Goal: Task Accomplishment & Management: Complete application form

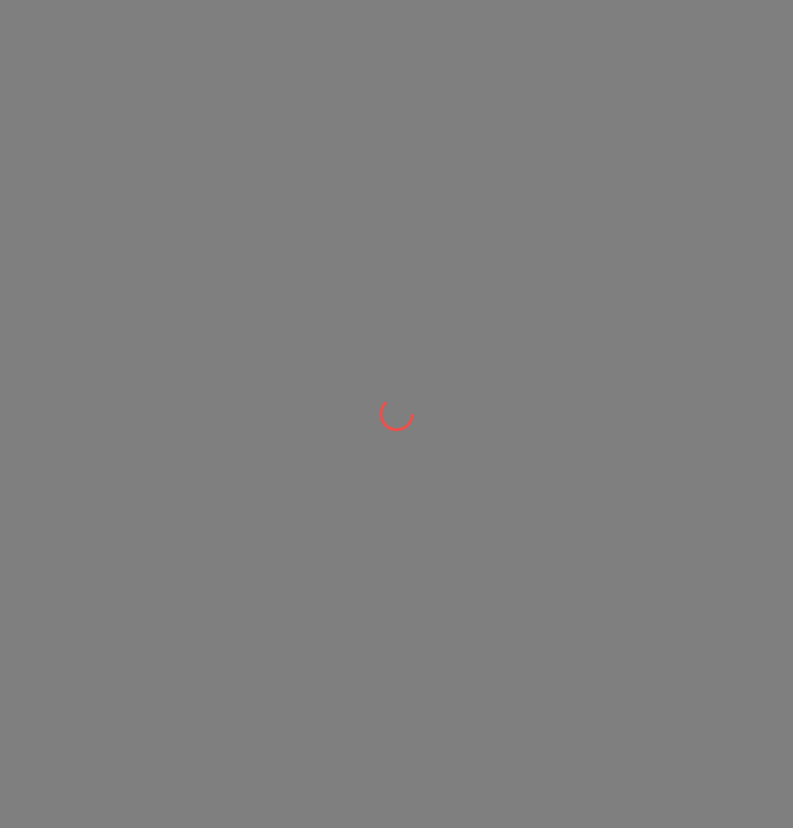
click at [529, 298] on div at bounding box center [396, 414] width 793 height 828
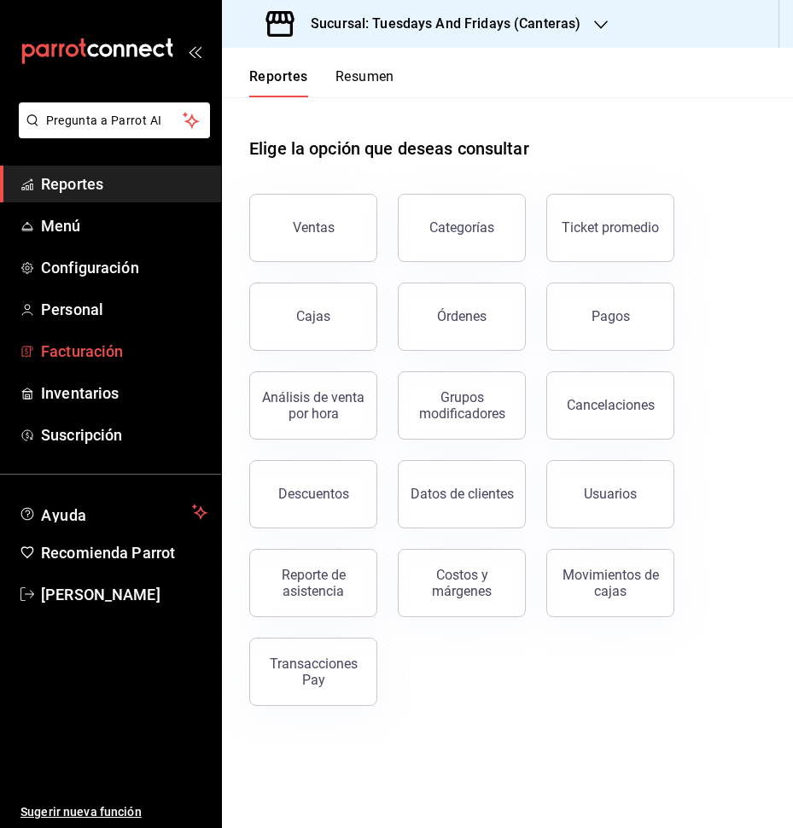
click at [68, 352] on span "Facturación" at bounding box center [124, 351] width 166 height 23
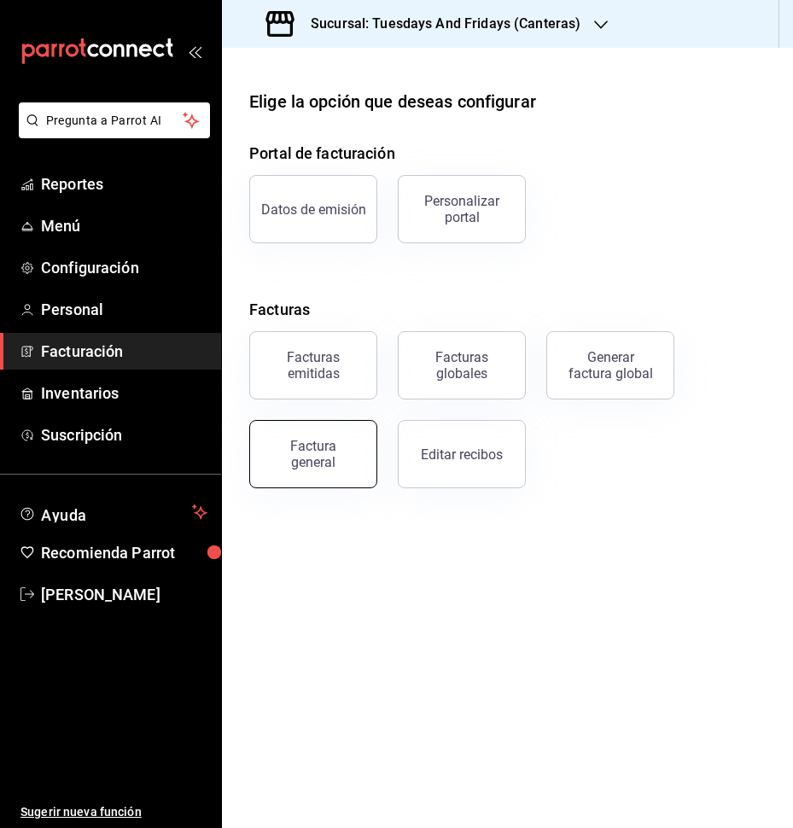
click at [304, 472] on button "Factura general" at bounding box center [313, 454] width 128 height 68
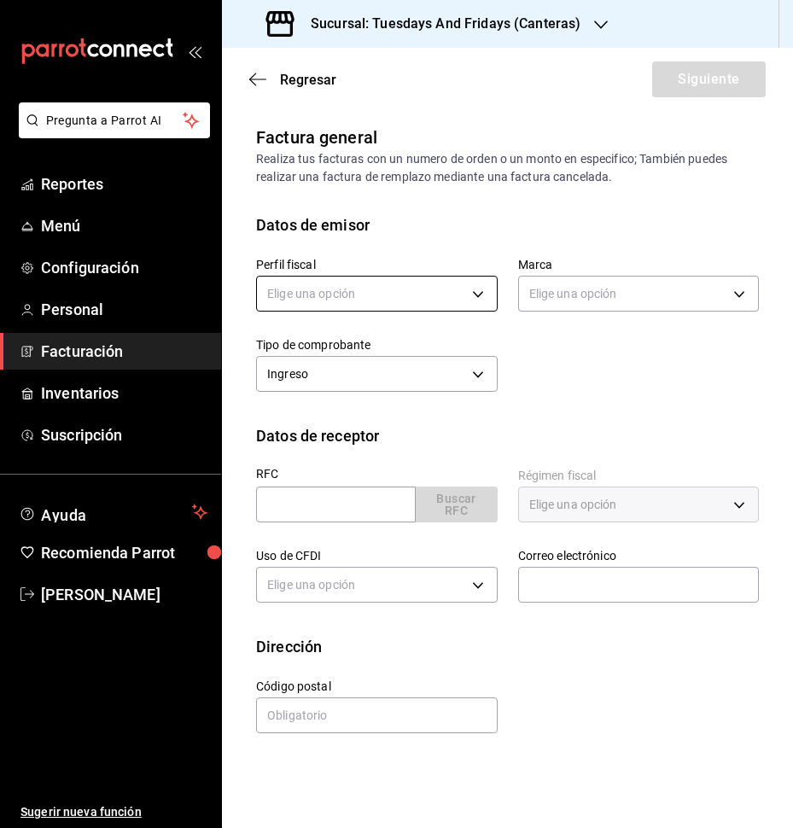
click at [432, 301] on body "Pregunta a Parrot AI Reportes Menú Configuración Personal Facturación Inventari…" at bounding box center [396, 414] width 793 height 828
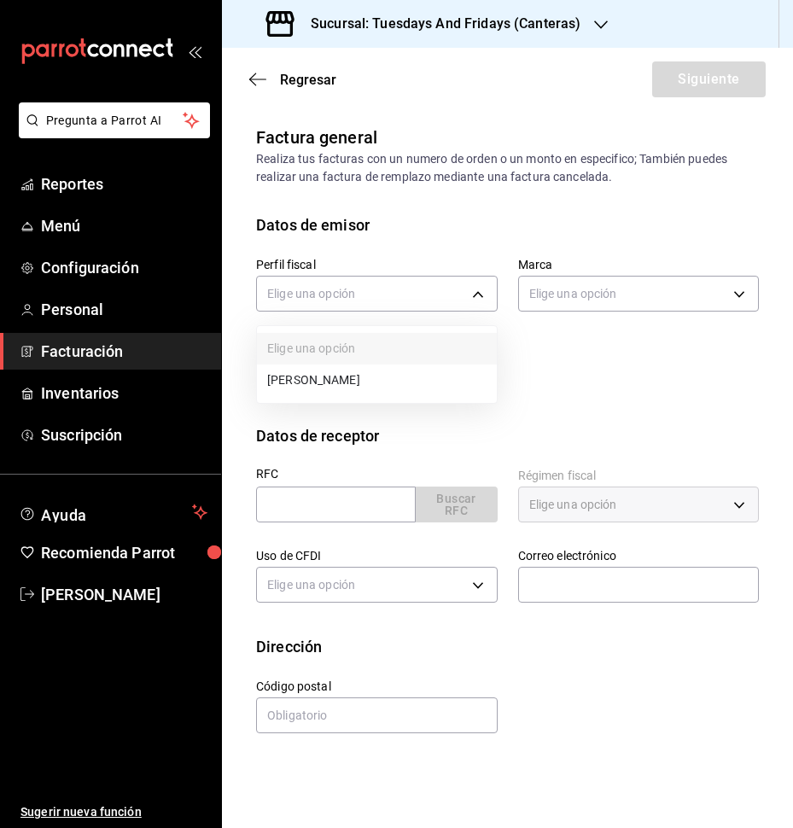
click at [376, 383] on li "[PERSON_NAME]" at bounding box center [377, 380] width 240 height 32
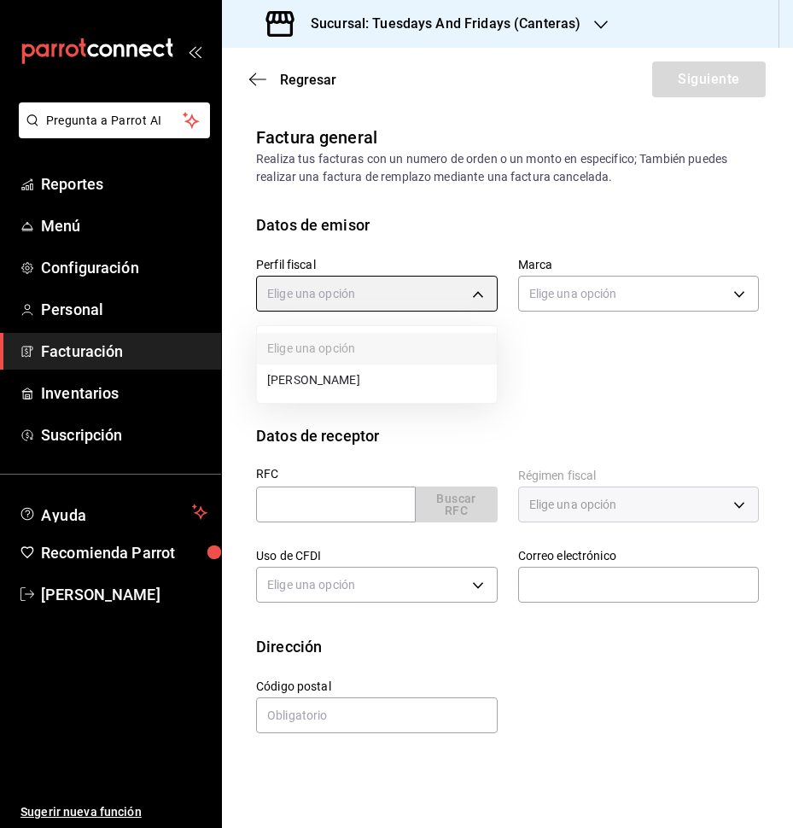
type input "c9cd24ef-4caf-4a7b-8585-89d79b9dc07f"
type input "72192942-13c2-4f84-be82-f50c87f3379a"
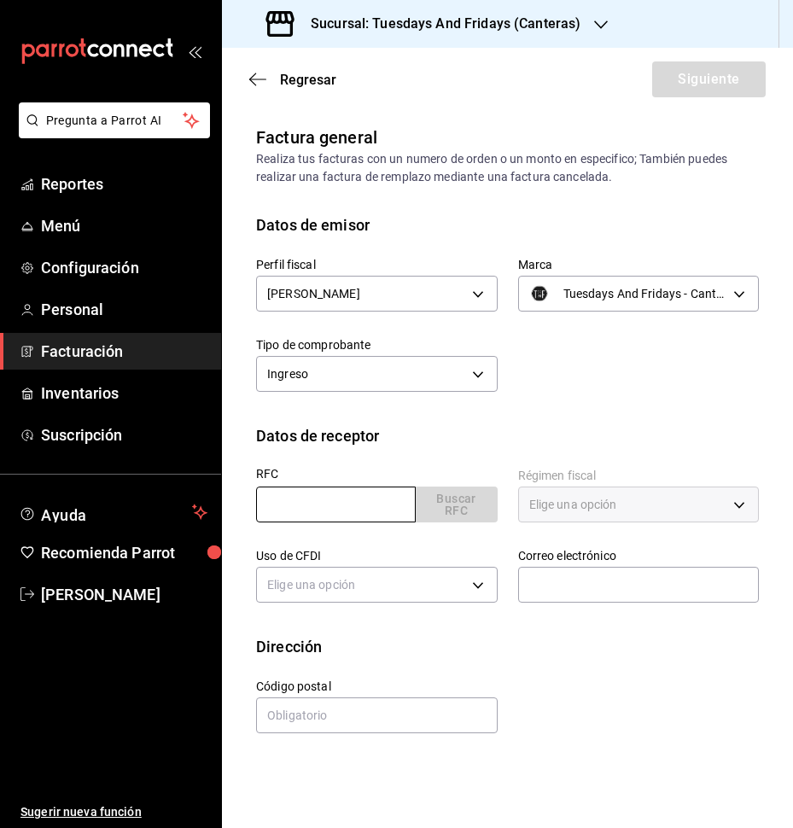
click at [358, 515] on input "text" at bounding box center [336, 504] width 160 height 36
type input "AACC8008203Z2"
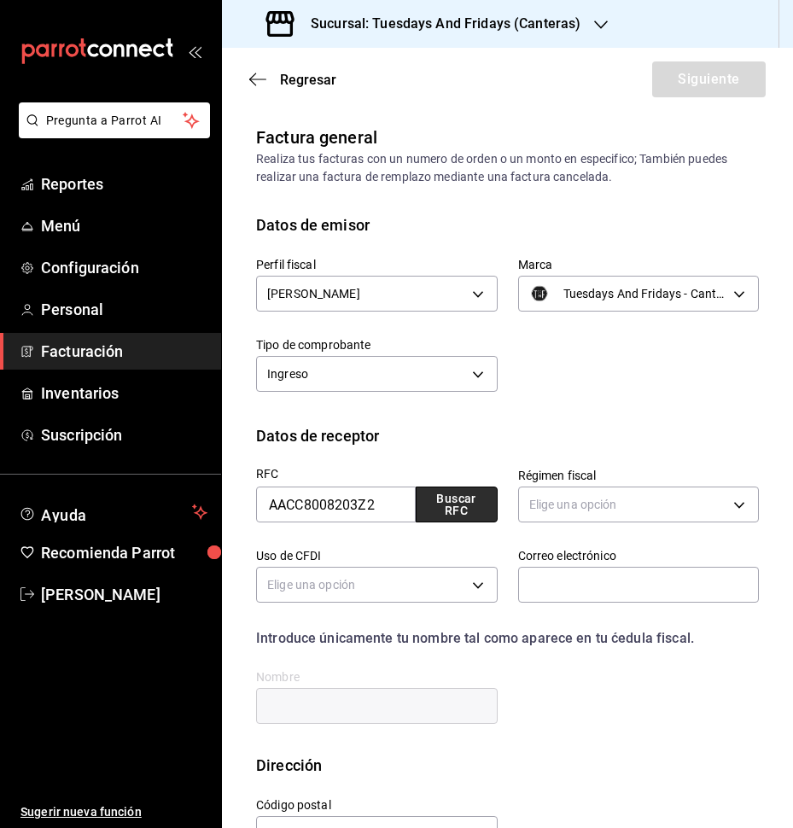
click at [441, 516] on button "Buscar RFC" at bounding box center [457, 504] width 82 height 36
type input "612"
type input "G03"
type input "[EMAIL_ADDRESS][DOMAIN_NAME]"
type input "20236"
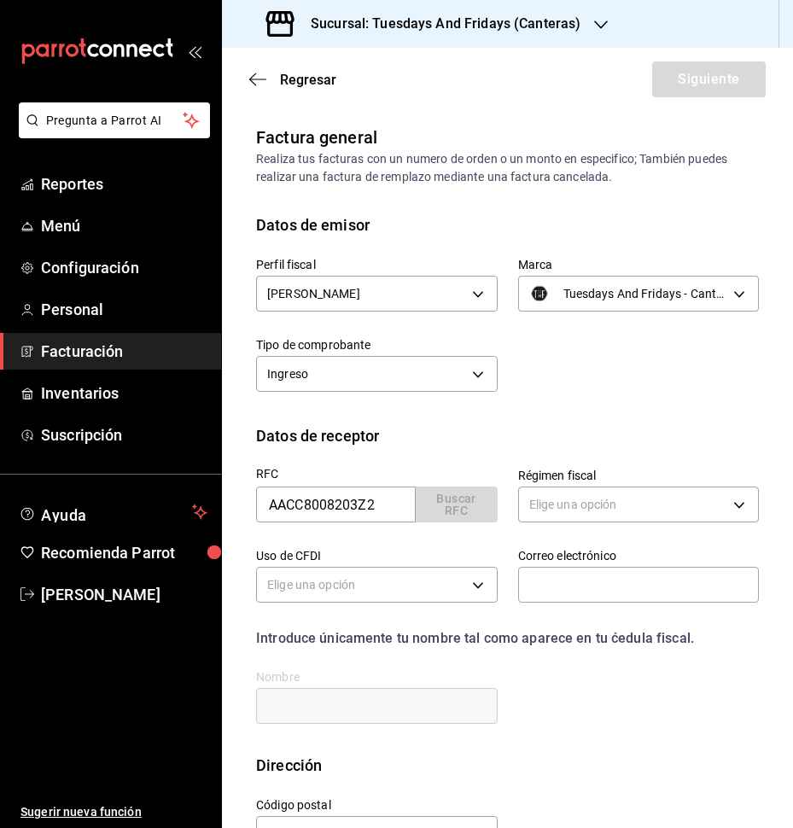
type input "[PERSON_NAME]"
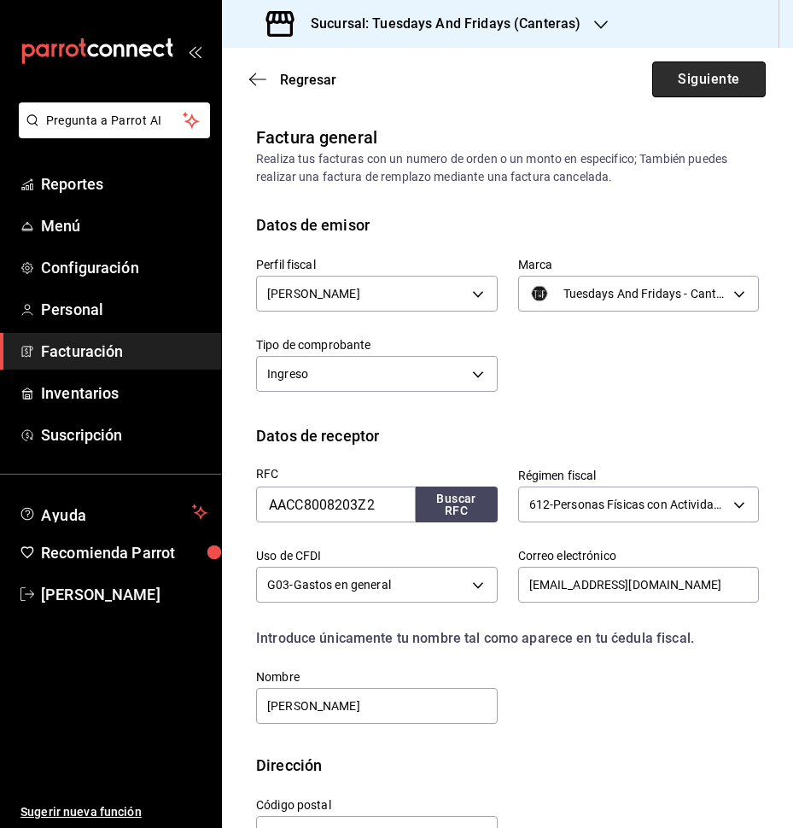
click at [737, 84] on button "Siguiente" at bounding box center [709, 79] width 114 height 36
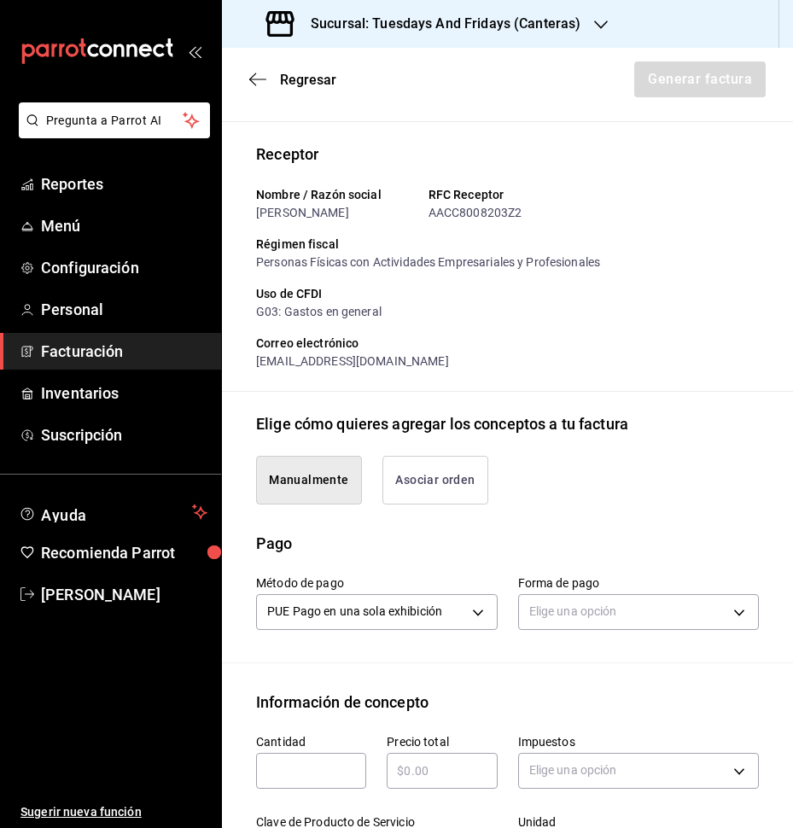
scroll to position [256, 0]
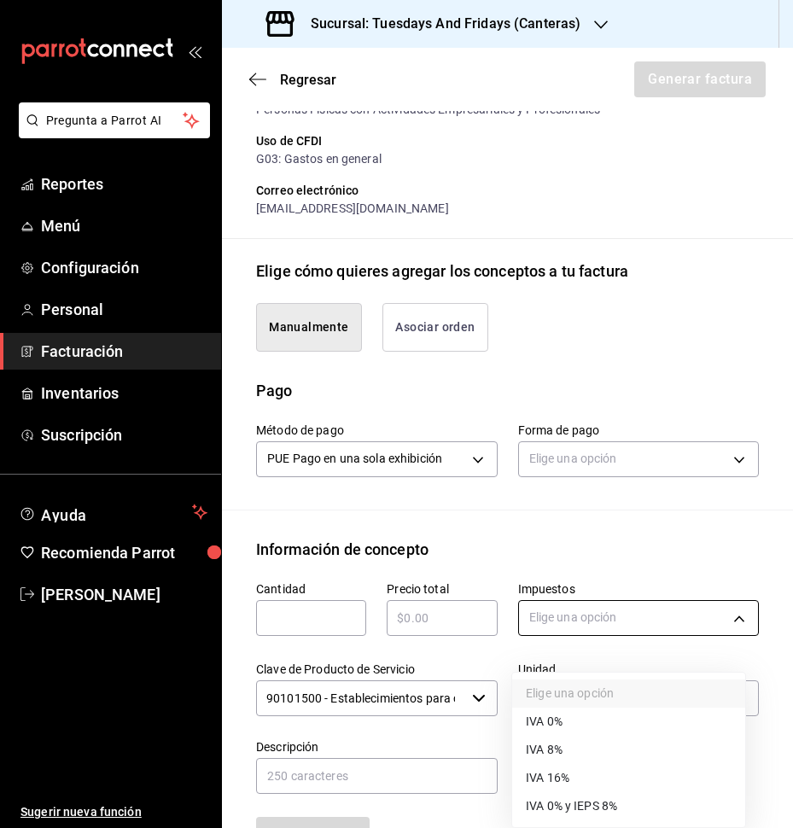
click at [619, 650] on body "Pregunta a Parrot AI Reportes Menú Configuración Personal Facturación Inventari…" at bounding box center [396, 414] width 793 height 828
click at [632, 624] on div at bounding box center [396, 414] width 793 height 828
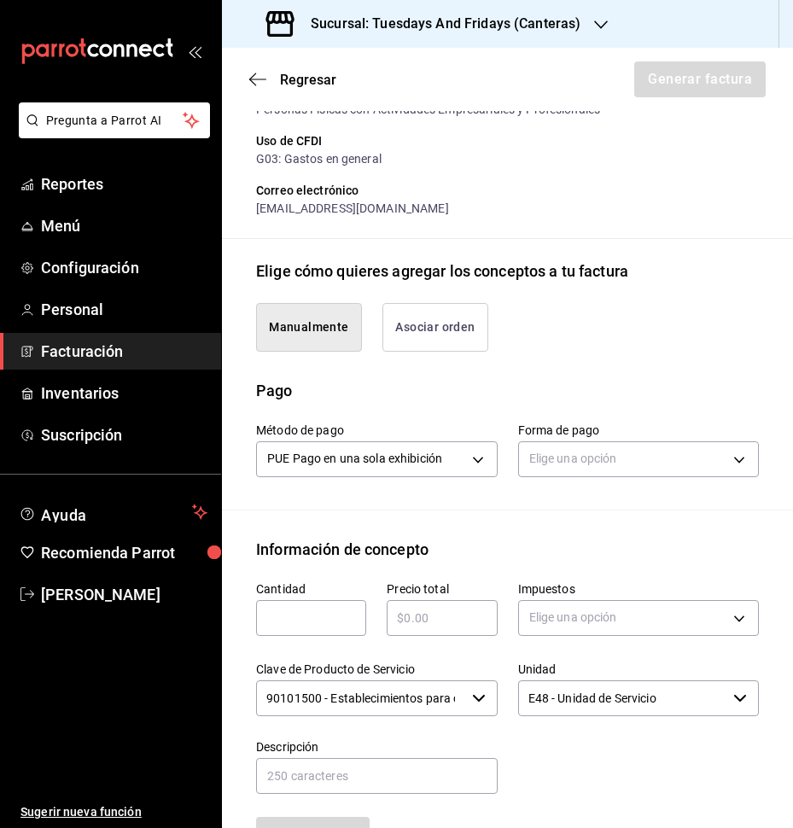
click at [607, 716] on input "E48 - Unidad de Servicio" at bounding box center [622, 698] width 209 height 36
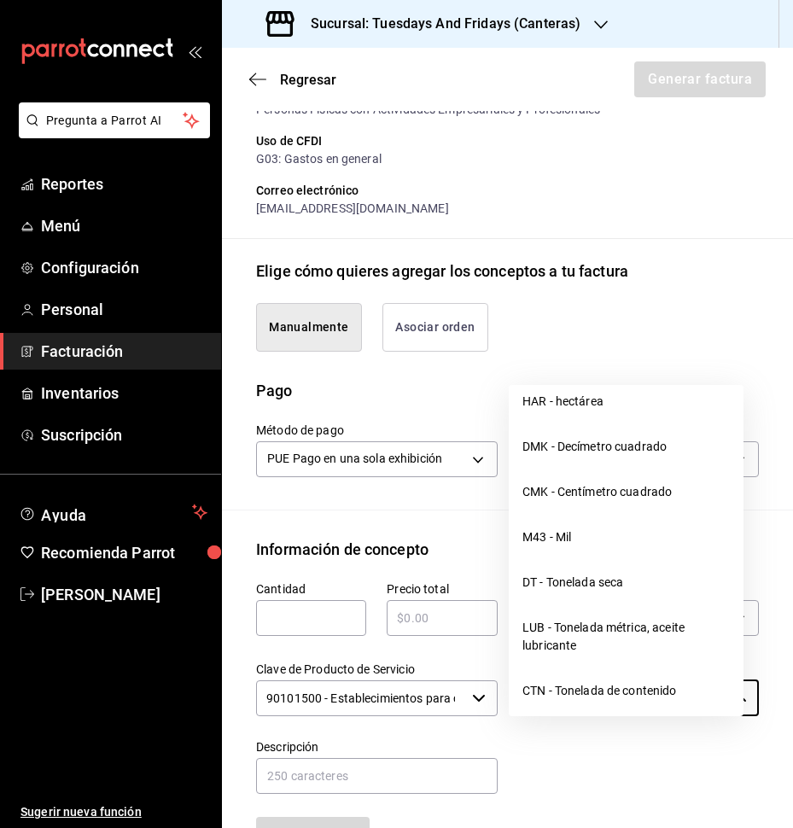
scroll to position [1024, 0]
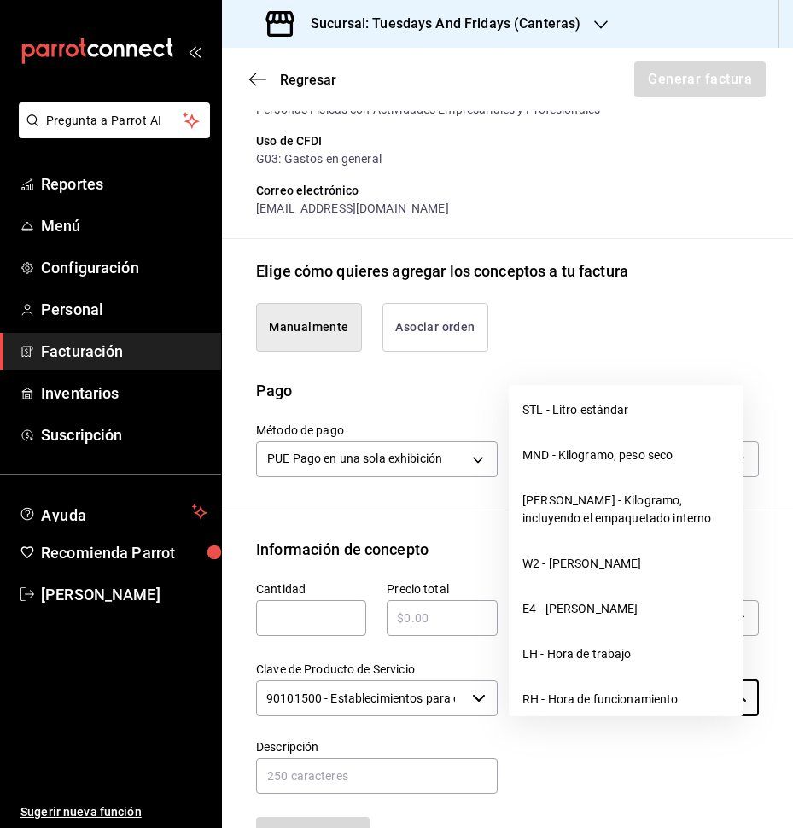
drag, startPoint x: 688, startPoint y: 739, endPoint x: 330, endPoint y: 725, distance: 357.9
click at [330, 725] on div "Cantidad ​ Precio total ​ Impuestos Elige una opción Clave de Producto de Servi…" at bounding box center [497, 707] width 523 height 292
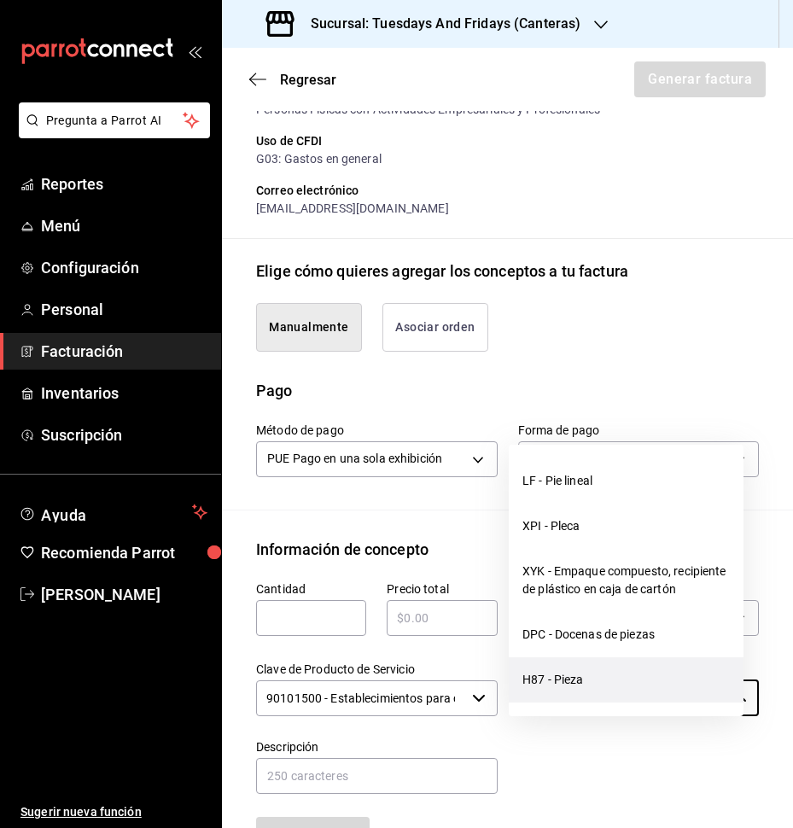
click at [622, 689] on li "H87 - Pieza" at bounding box center [626, 679] width 235 height 45
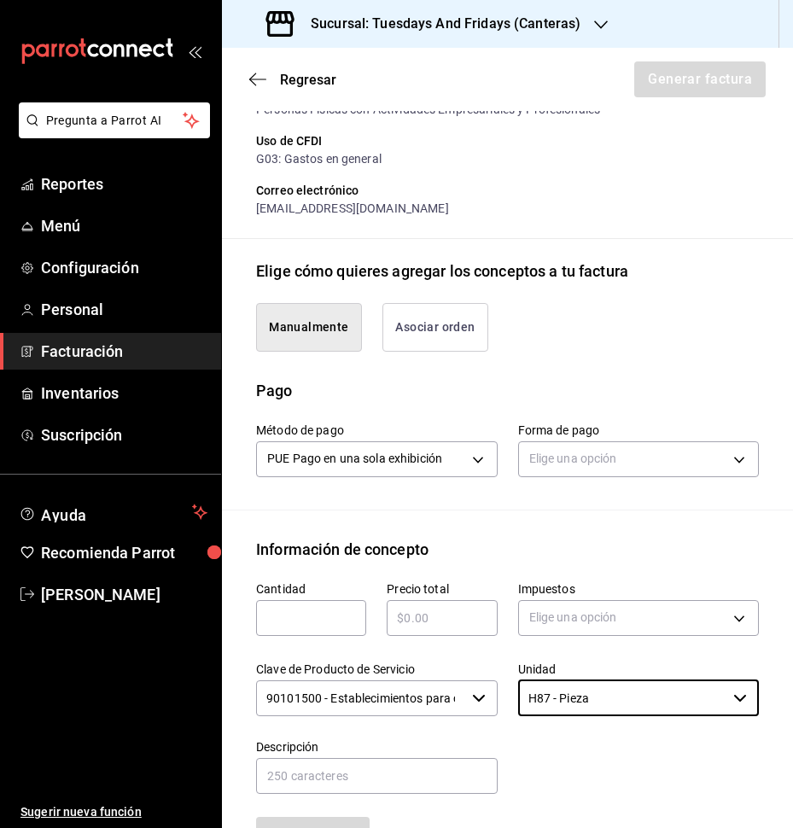
type input "H87 - Pieza"
